Goal: Use online tool/utility: Use online tool/utility

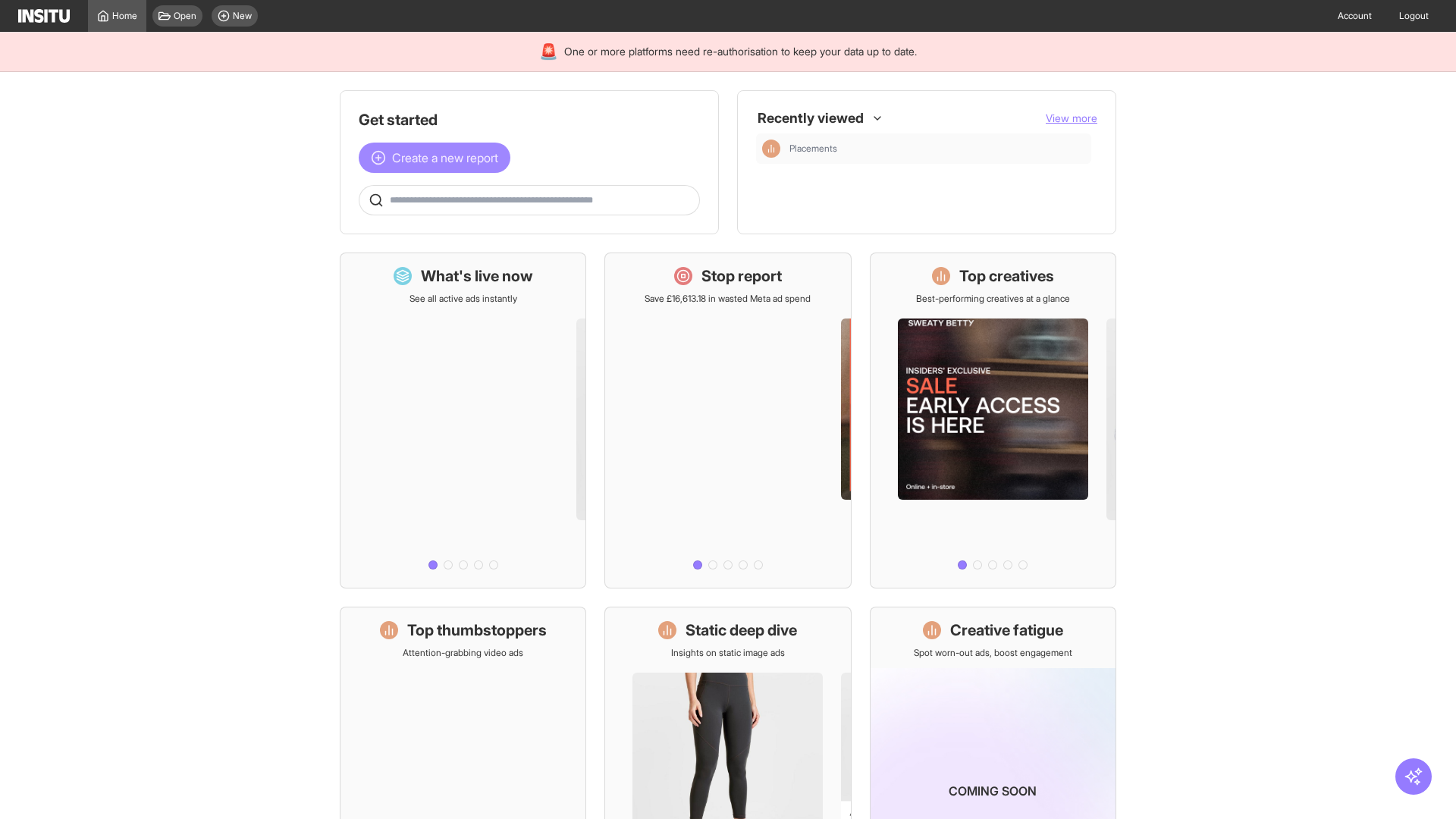
click at [438, 158] on span "Create a new report" at bounding box center [445, 158] width 106 height 18
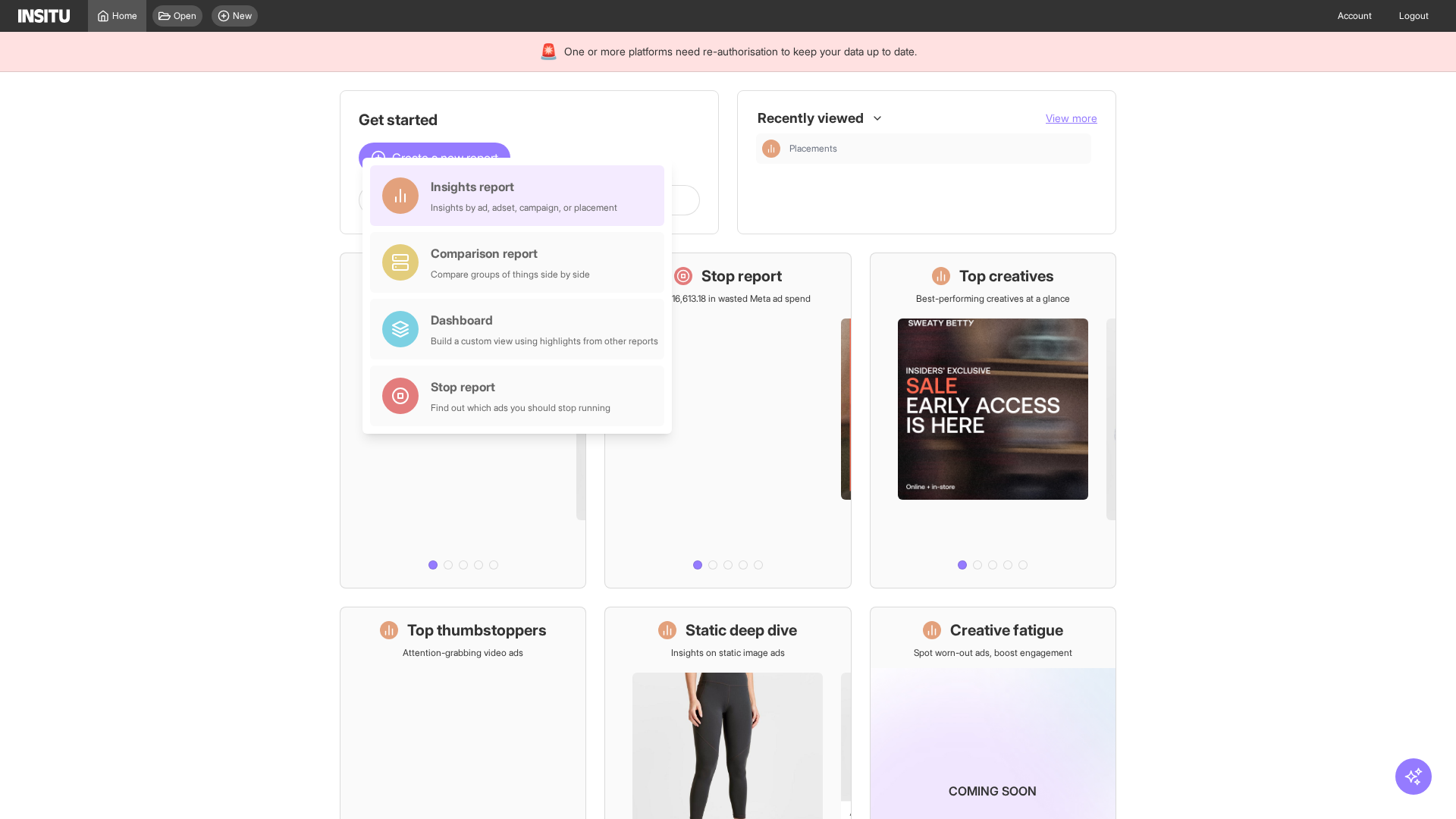
click at [521, 196] on div "Insights report Insights by ad, adset, campaign, or placement" at bounding box center [524, 195] width 187 height 36
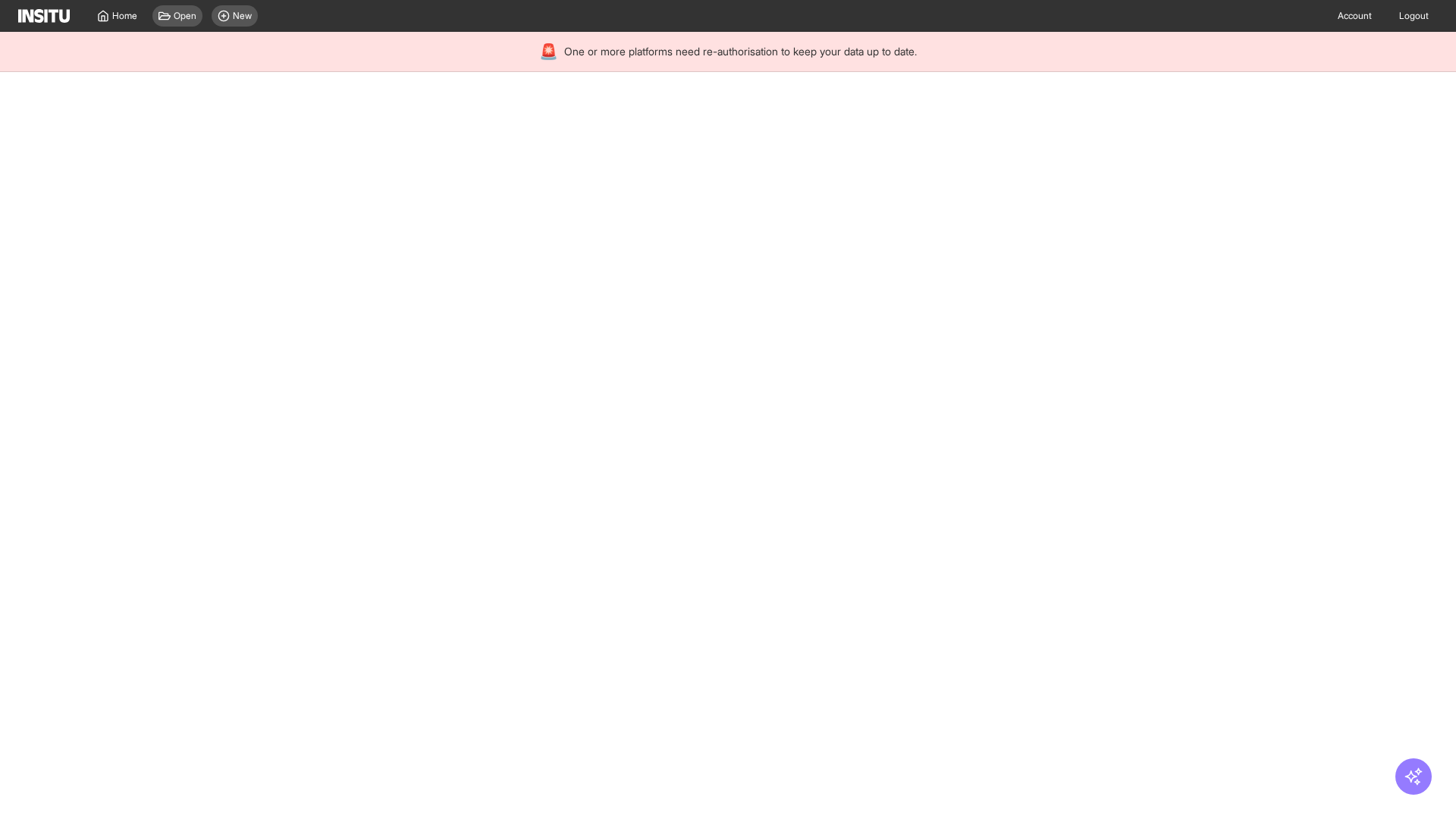
select select "**"
